Goal: Task Accomplishment & Management: Use online tool/utility

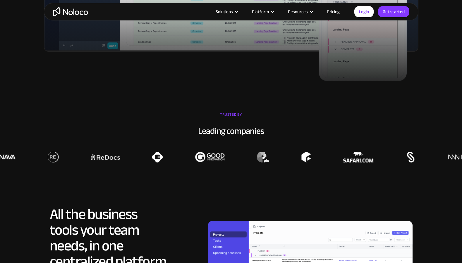
scroll to position [387, 0]
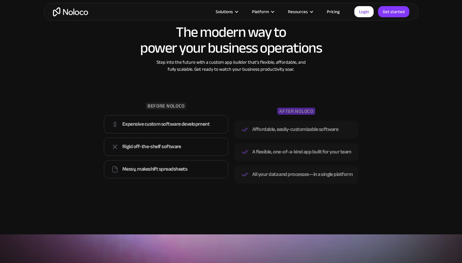
scroll to position [873, 0]
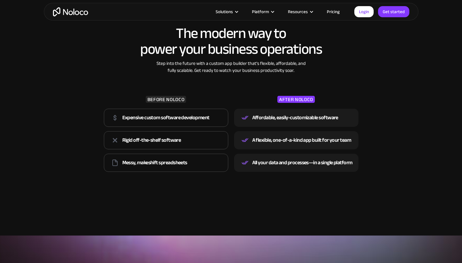
click at [372, 118] on div "The modern way to power your business operations Step into the future with a cu…" at bounding box center [231, 79] width 374 height 226
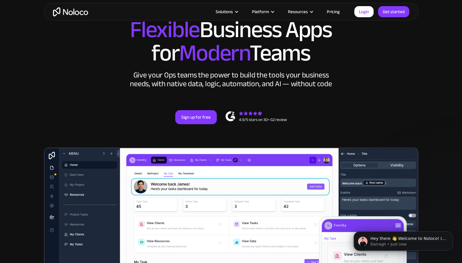
scroll to position [0, 0]
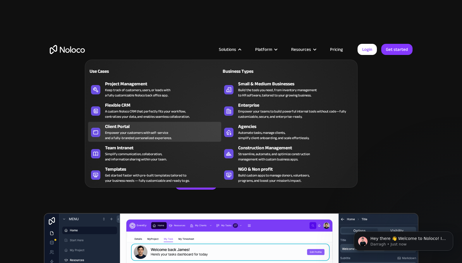
click at [146, 125] on div "Client Portal" at bounding box center [164, 126] width 119 height 7
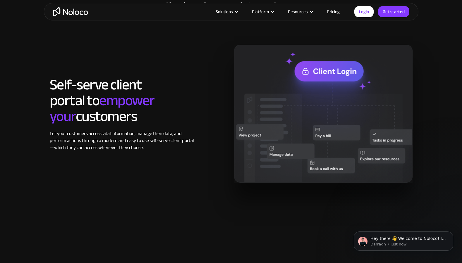
scroll to position [550, 0]
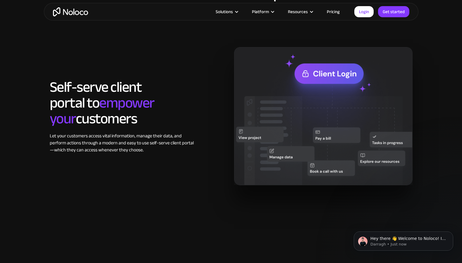
click at [216, 103] on div "Self-serve client portal to empower your customers Let your customers access vi…" at bounding box center [139, 116] width 184 height 74
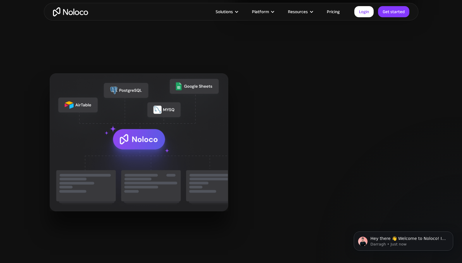
scroll to position [743, 0]
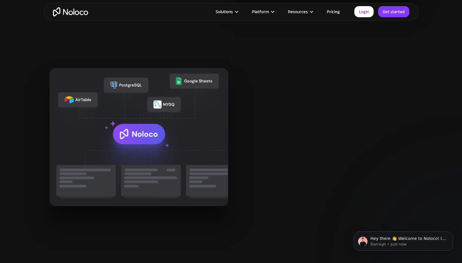
click at [233, 84] on div "All your data in one place for improved customer communication Centralize data …" at bounding box center [231, 137] width 368 height 138
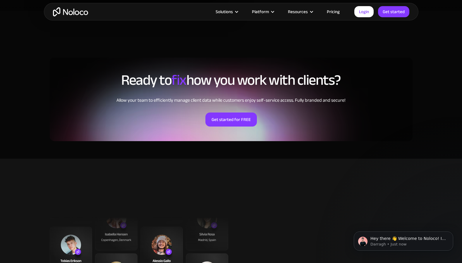
scroll to position [1388, 0]
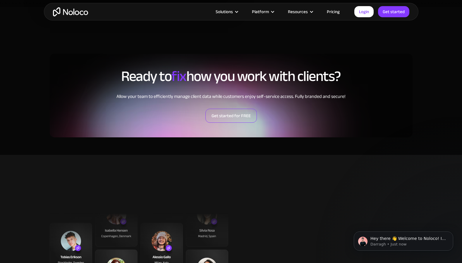
click at [235, 117] on link "Get started for FREE" at bounding box center [230, 116] width 51 height 14
